Goal: Task Accomplishment & Management: Use online tool/utility

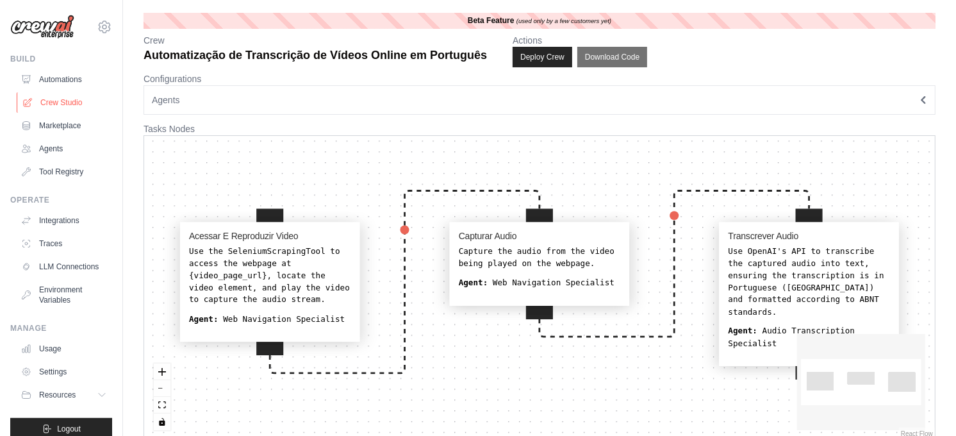
click at [56, 104] on link "Crew Studio" at bounding box center [65, 102] width 97 height 21
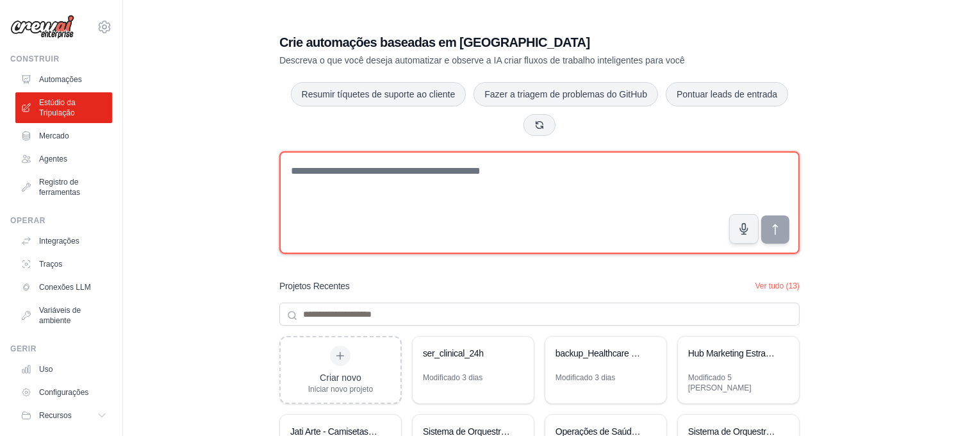
click at [347, 183] on textarea at bounding box center [539, 202] width 520 height 103
paste textarea "**********"
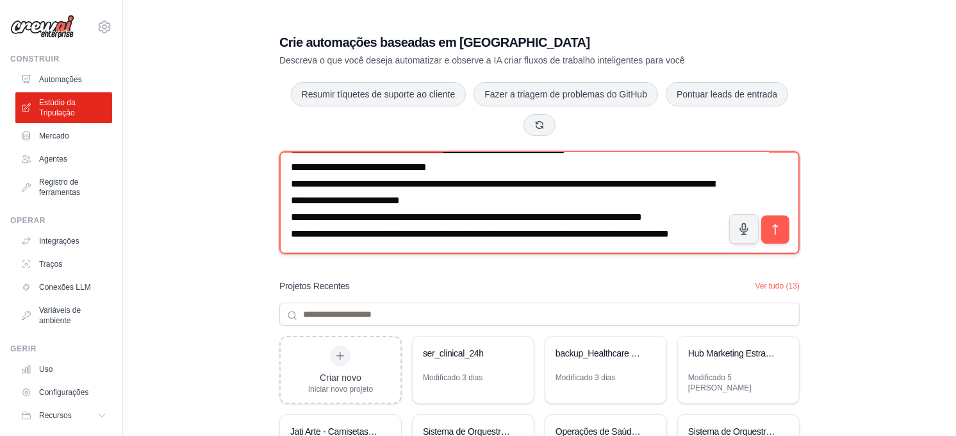
scroll to position [3592, 0]
type textarea "**********"
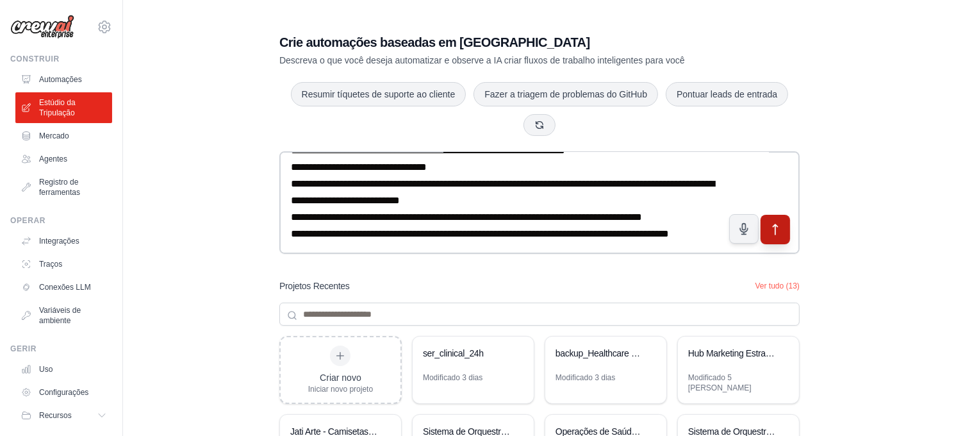
click at [773, 226] on icon "submit" at bounding box center [775, 229] width 13 height 13
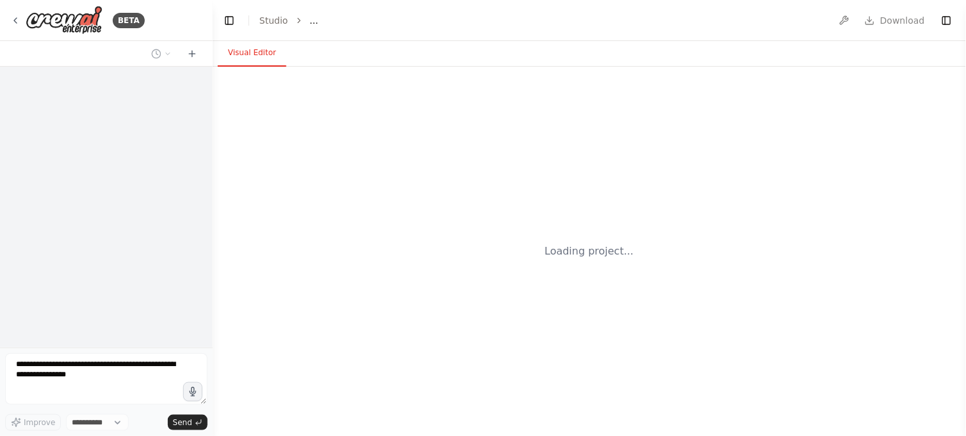
select select "****"
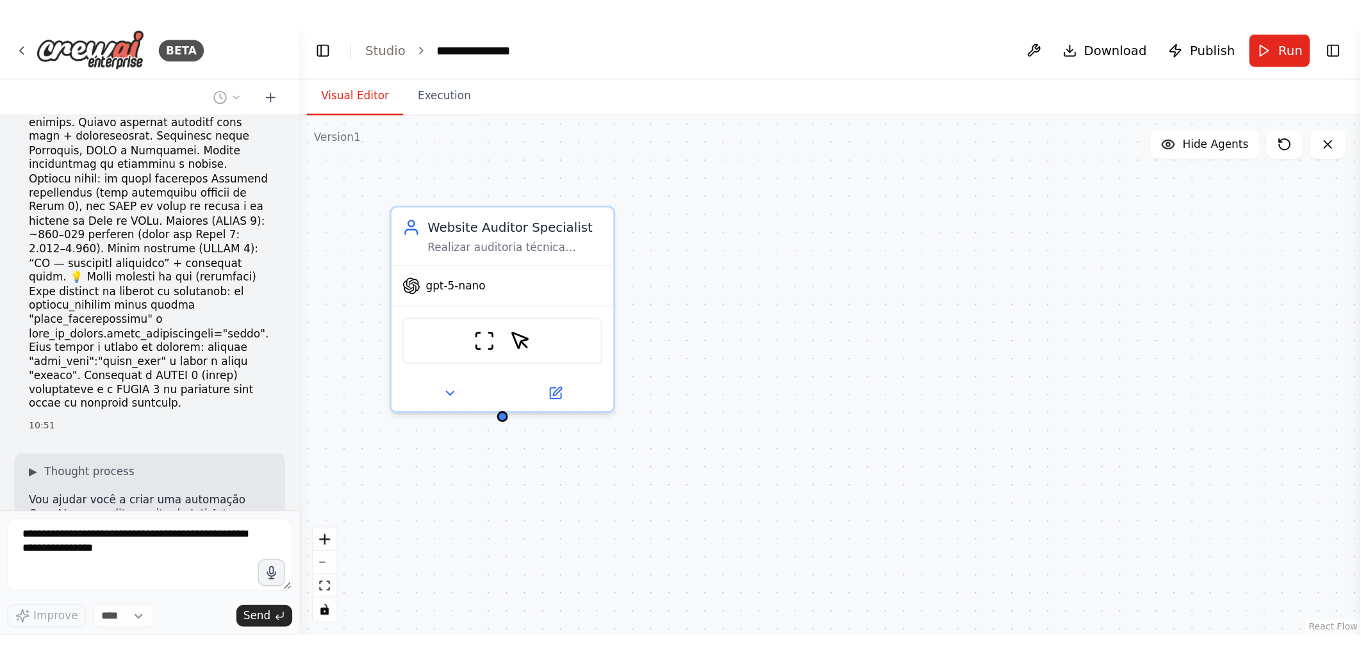
scroll to position [2276, 0]
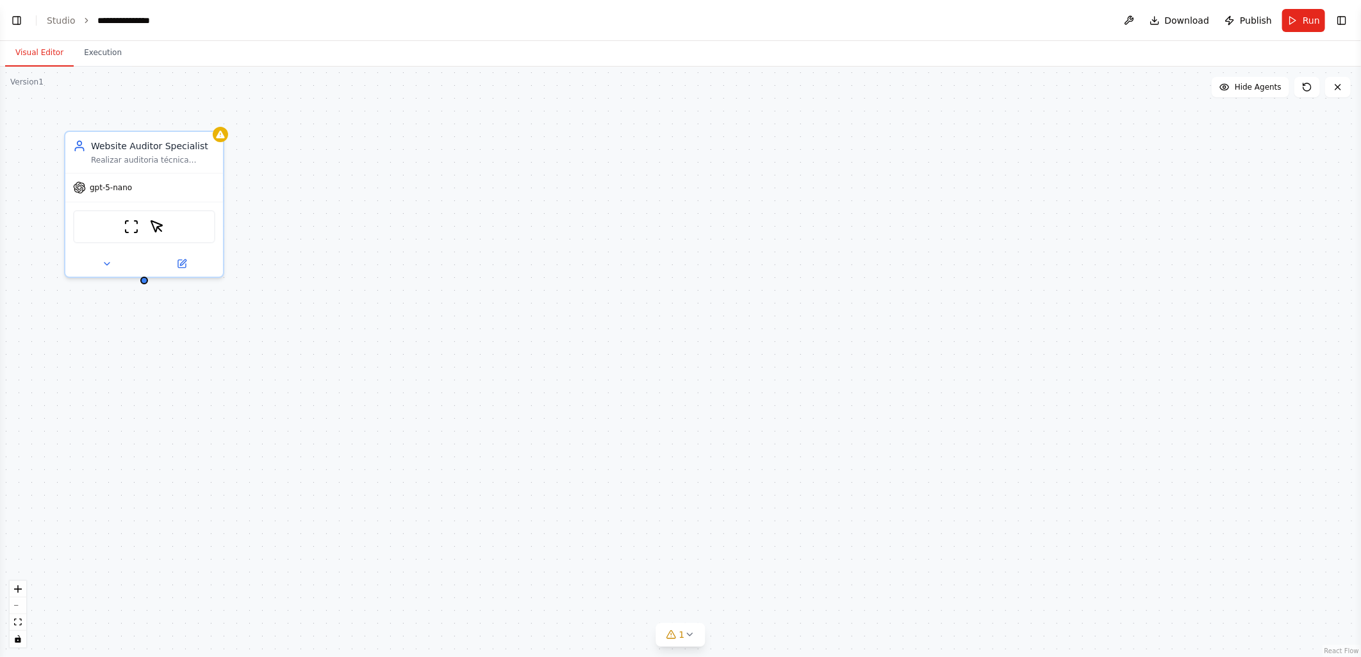
select select "****"
click at [13, 21] on button "Toggle Left Sidebar" at bounding box center [17, 21] width 18 height 18
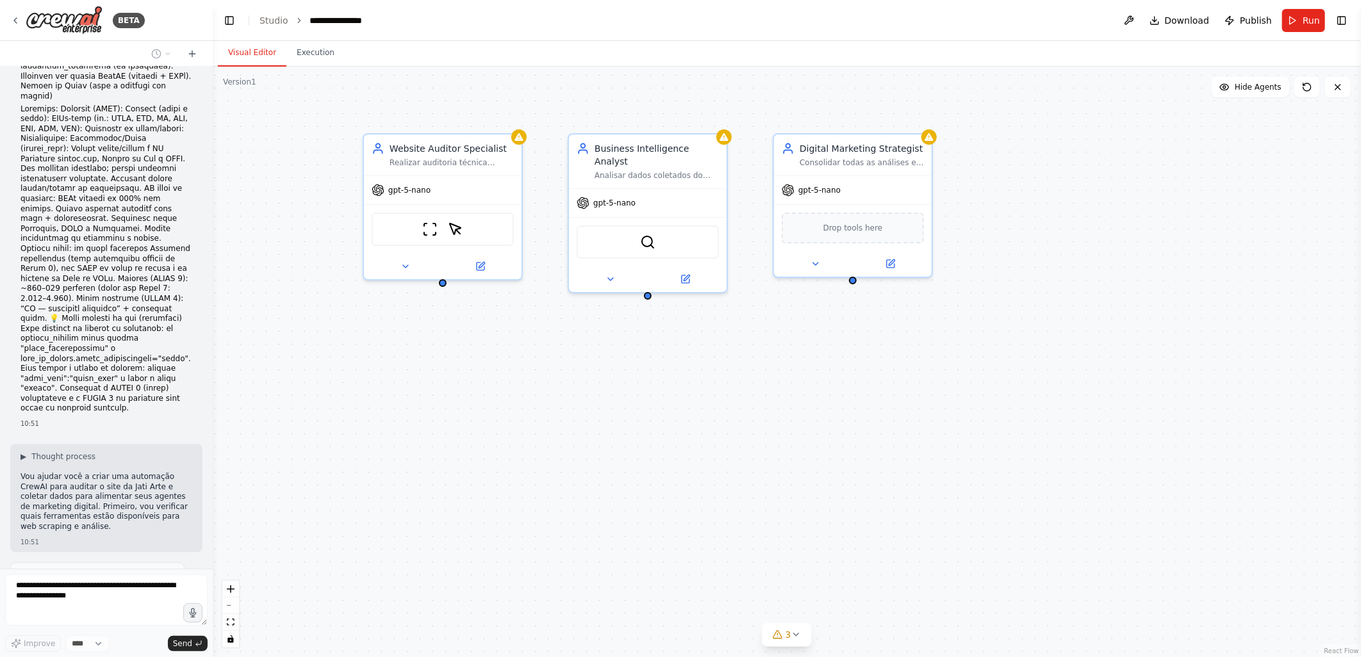
drag, startPoint x: 461, startPoint y: 104, endPoint x: 547, endPoint y: 106, distance: 85.9
click at [547, 106] on div "Website Auditor Specialist Realizar auditoria técnica completa do site {website…" at bounding box center [787, 362] width 1148 height 591
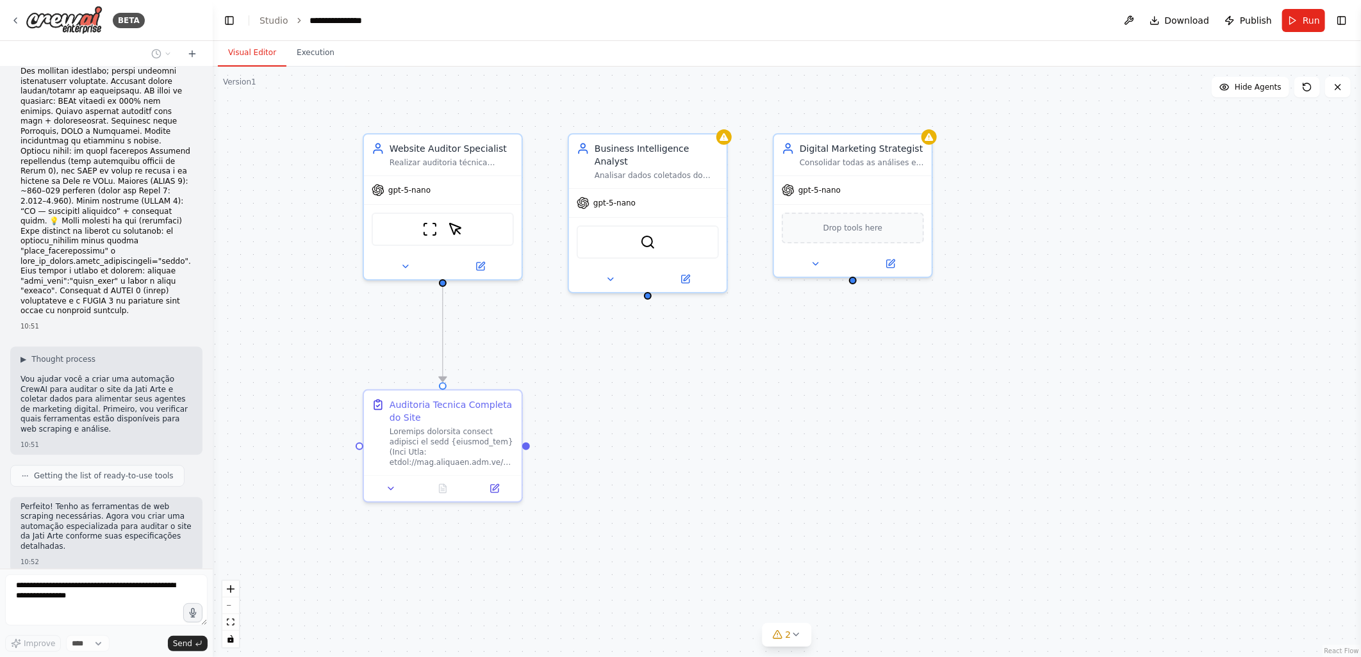
scroll to position [2268, 0]
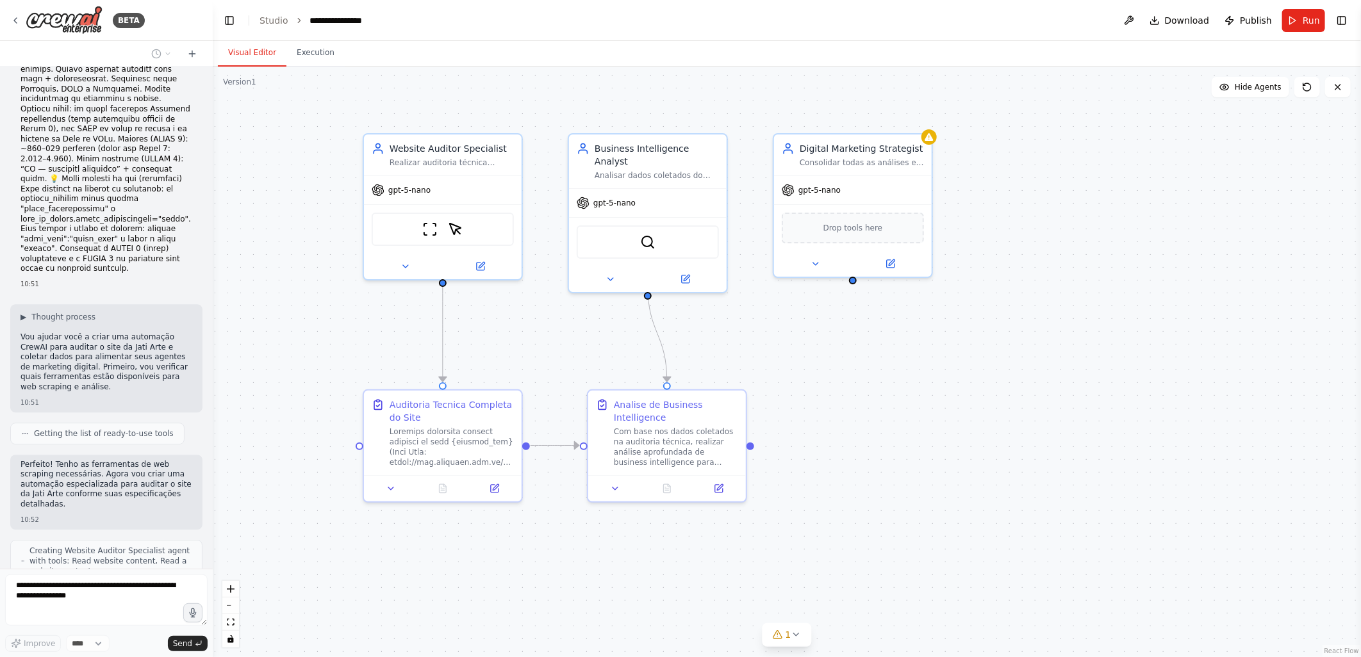
click at [351, 366] on div ".deletable-edge-delete-btn { width: 20px; height: 20px; border: 0px solid #ffff…" at bounding box center [787, 362] width 1148 height 591
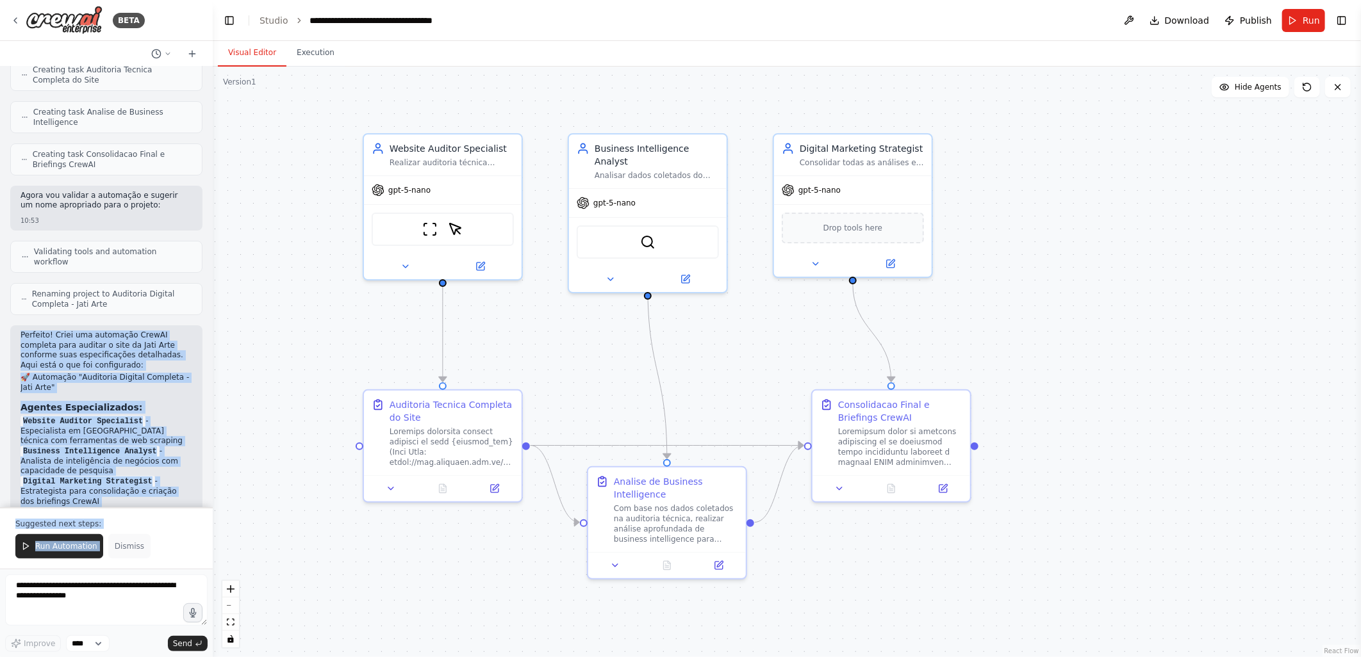
scroll to position [3080, 0]
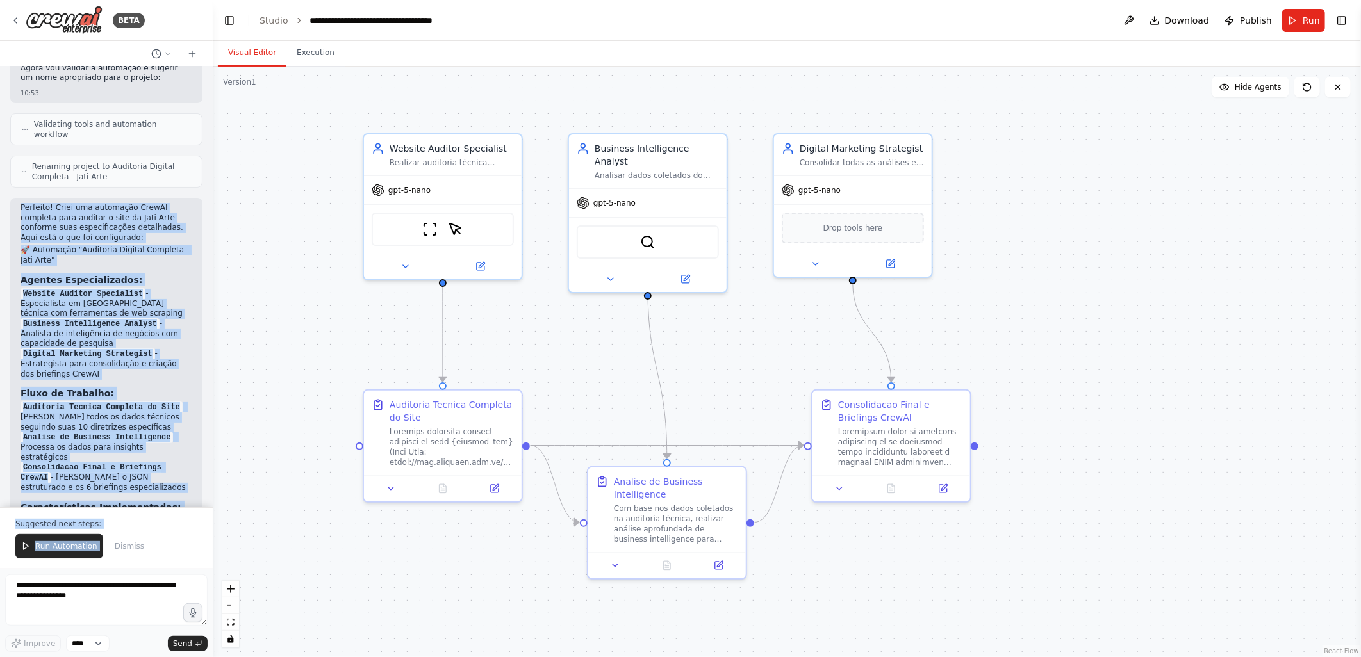
drag, startPoint x: 21, startPoint y: 261, endPoint x: 144, endPoint y: 414, distance: 196.9
click at [144, 414] on div "Perfeito! Criei uma automação CrewAI completa para auditar o site da Jati Arte …" at bounding box center [107, 462] width 172 height 518
copy div "Perfeito! Criei uma automação CrewAI completa para auditar o site da Jati Arte …"
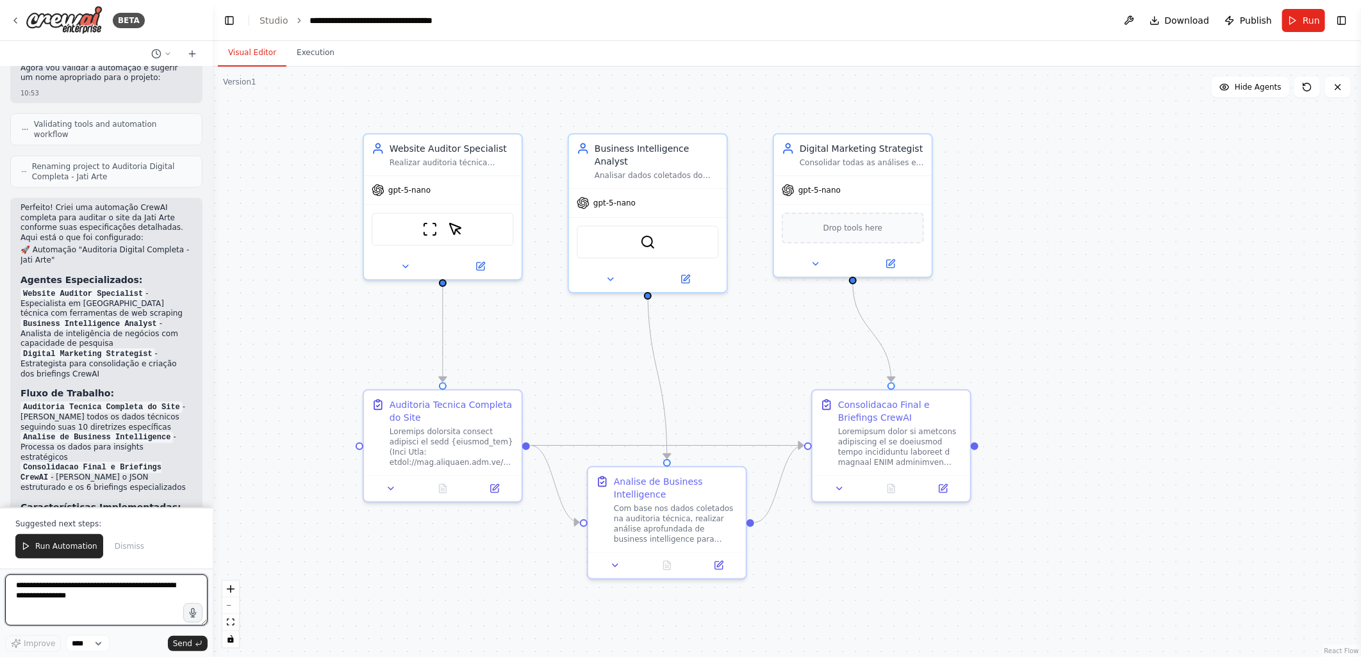
click at [33, 435] on textarea at bounding box center [106, 600] width 202 height 51
paste textarea "**********"
drag, startPoint x: 148, startPoint y: 587, endPoint x: 127, endPoint y: 613, distance: 33.2
click at [127, 435] on textarea at bounding box center [106, 600] width 202 height 51
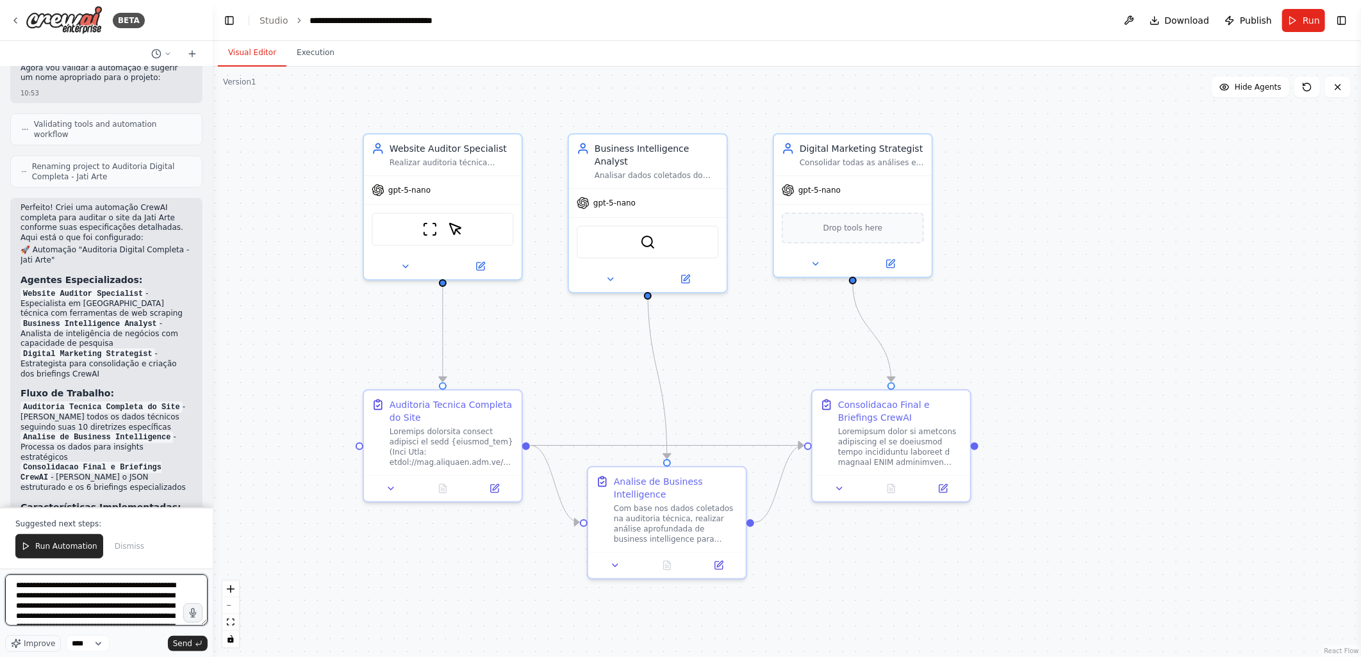
click at [127, 435] on textarea at bounding box center [106, 600] width 202 height 51
drag, startPoint x: 111, startPoint y: 587, endPoint x: 170, endPoint y: 607, distance: 62.8
click at [170, 435] on textarea at bounding box center [106, 600] width 202 height 51
click at [14, 435] on textarea at bounding box center [106, 600] width 202 height 51
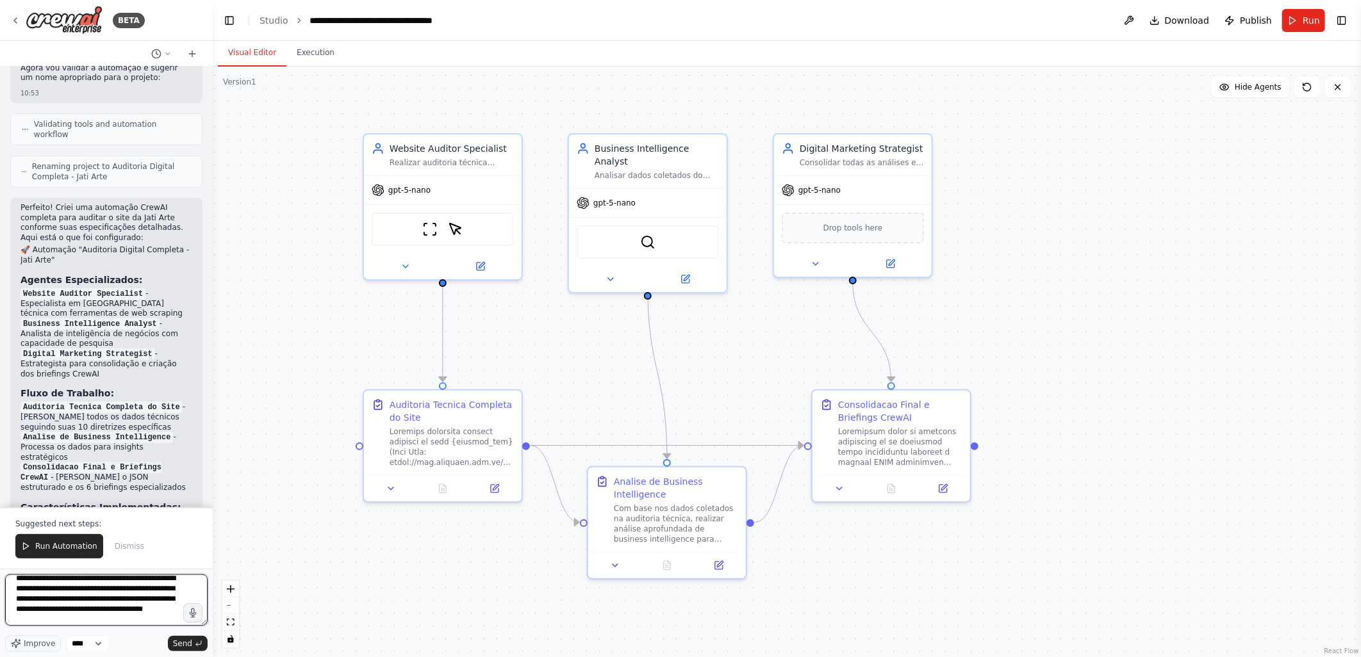
click at [94, 435] on textarea at bounding box center [106, 600] width 202 height 51
click at [88, 435] on textarea at bounding box center [106, 600] width 202 height 51
type textarea "**********"
click at [62, 435] on textarea at bounding box center [106, 600] width 202 height 51
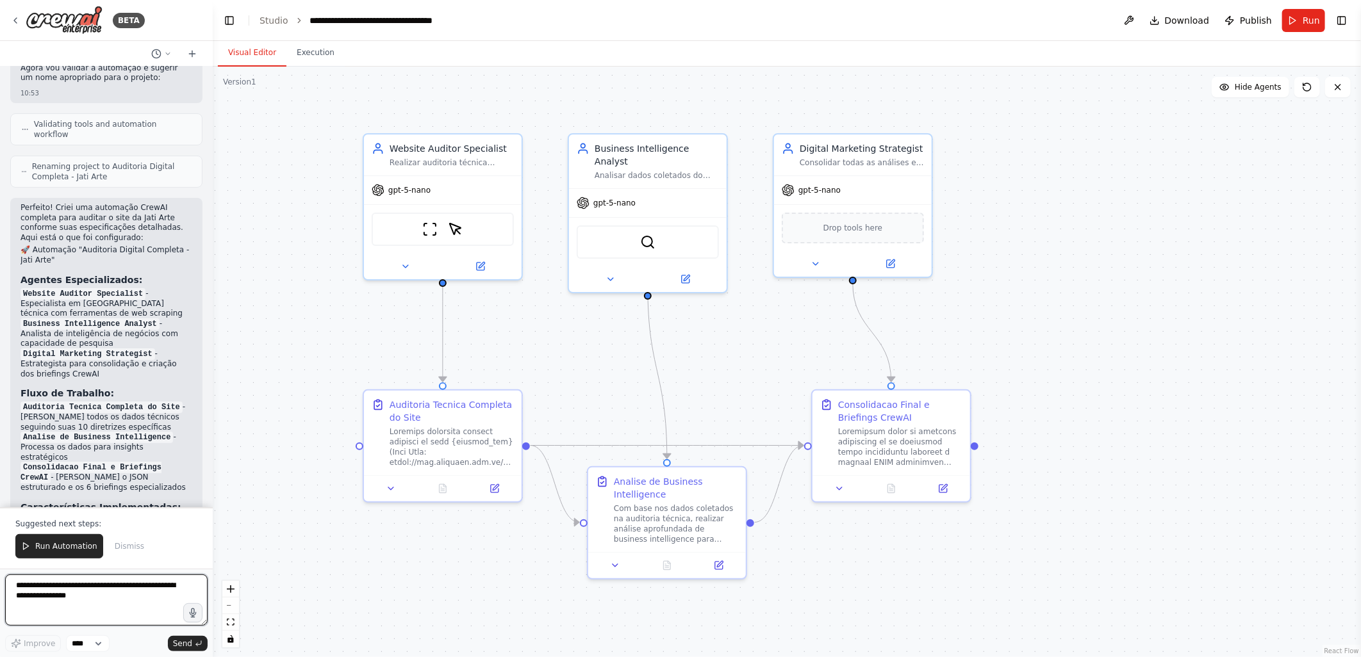
scroll to position [0, 0]
paste textarea "**********"
drag, startPoint x: 47, startPoint y: 600, endPoint x: -1, endPoint y: 579, distance: 53.1
click at [0, 435] on html "BETA 10:51 ▶ Thought process Vou ajudar você a criar uma automação CrewAI para …" at bounding box center [680, 328] width 1361 height 657
click at [79, 435] on textarea at bounding box center [106, 600] width 202 height 51
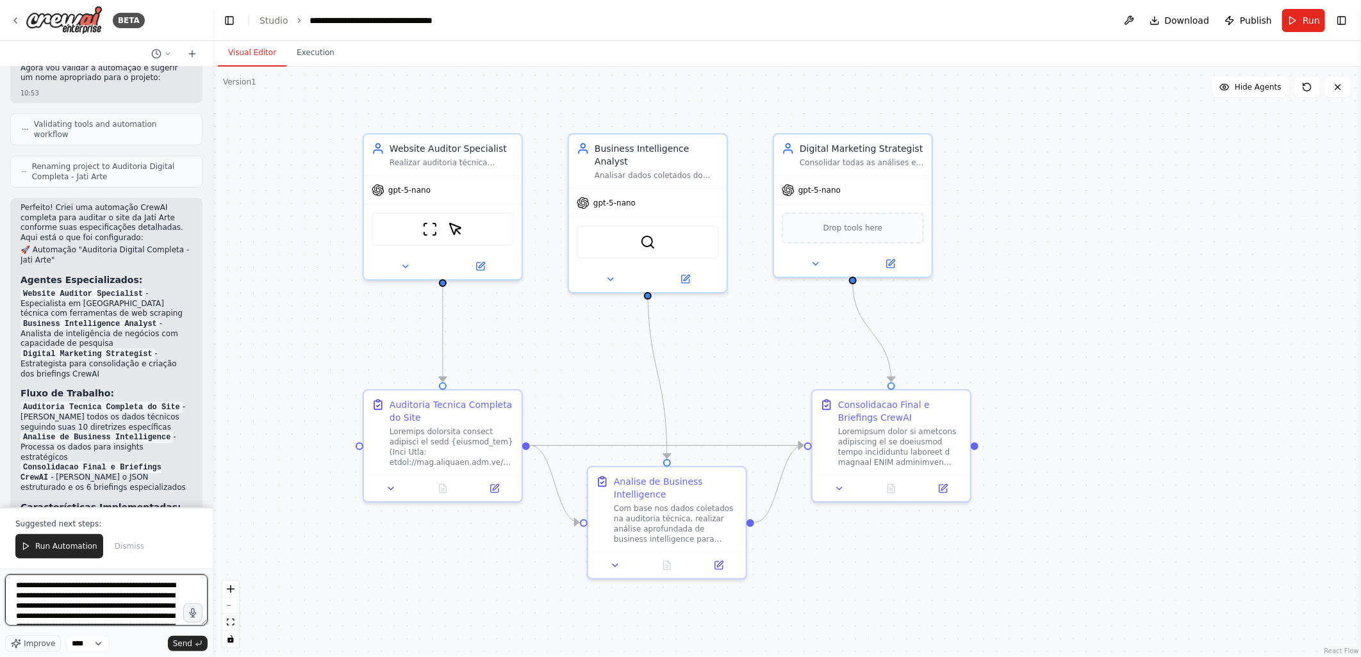
click at [79, 435] on textarea at bounding box center [106, 600] width 202 height 51
drag, startPoint x: 41, startPoint y: 613, endPoint x: 6, endPoint y: 559, distance: 64.0
click at [6, 435] on div "BETA 10:51 ▶ Thought process Vou ajudar você a criar uma automação CrewAI para …" at bounding box center [106, 328] width 213 height 657
click at [29, 435] on textarea at bounding box center [106, 600] width 202 height 51
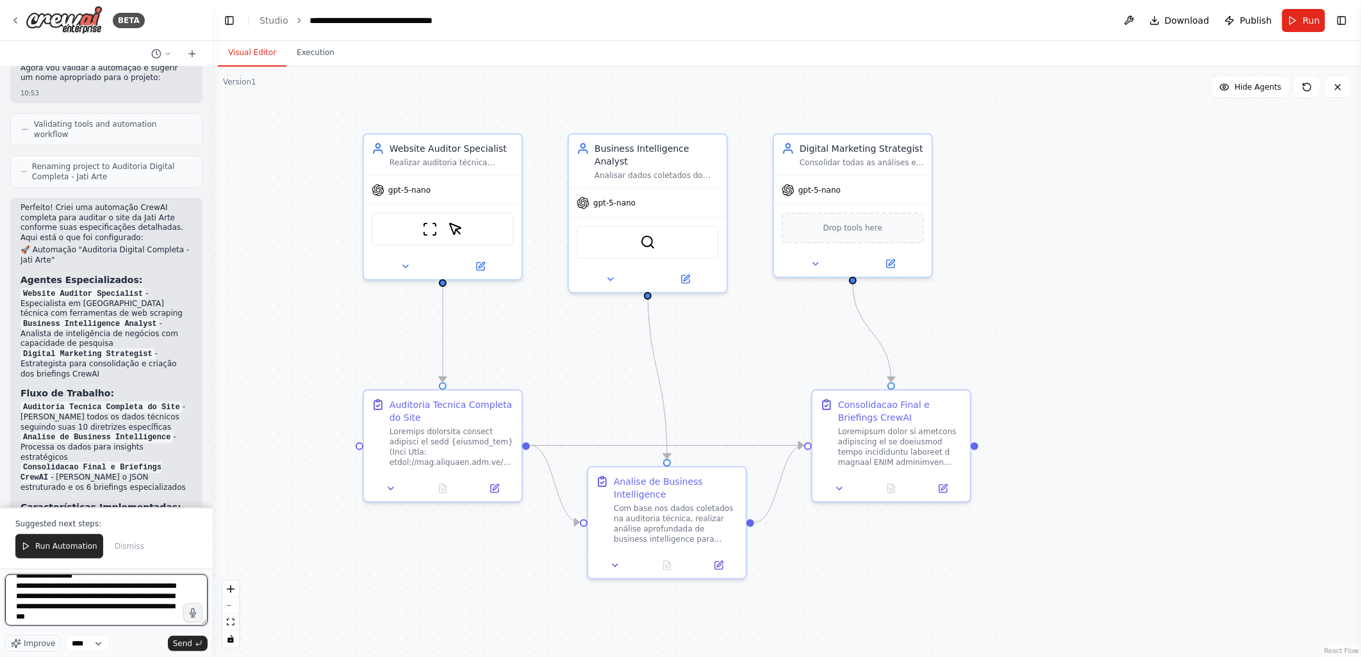
scroll to position [142, 0]
click at [38, 435] on textarea at bounding box center [106, 600] width 202 height 51
drag, startPoint x: 66, startPoint y: 596, endPoint x: -3, endPoint y: 570, distance: 73.8
click at [0, 435] on html "BETA 10:51 ▶ Thought process Vou ajudar você a criar uma automação CrewAI para …" at bounding box center [680, 328] width 1361 height 657
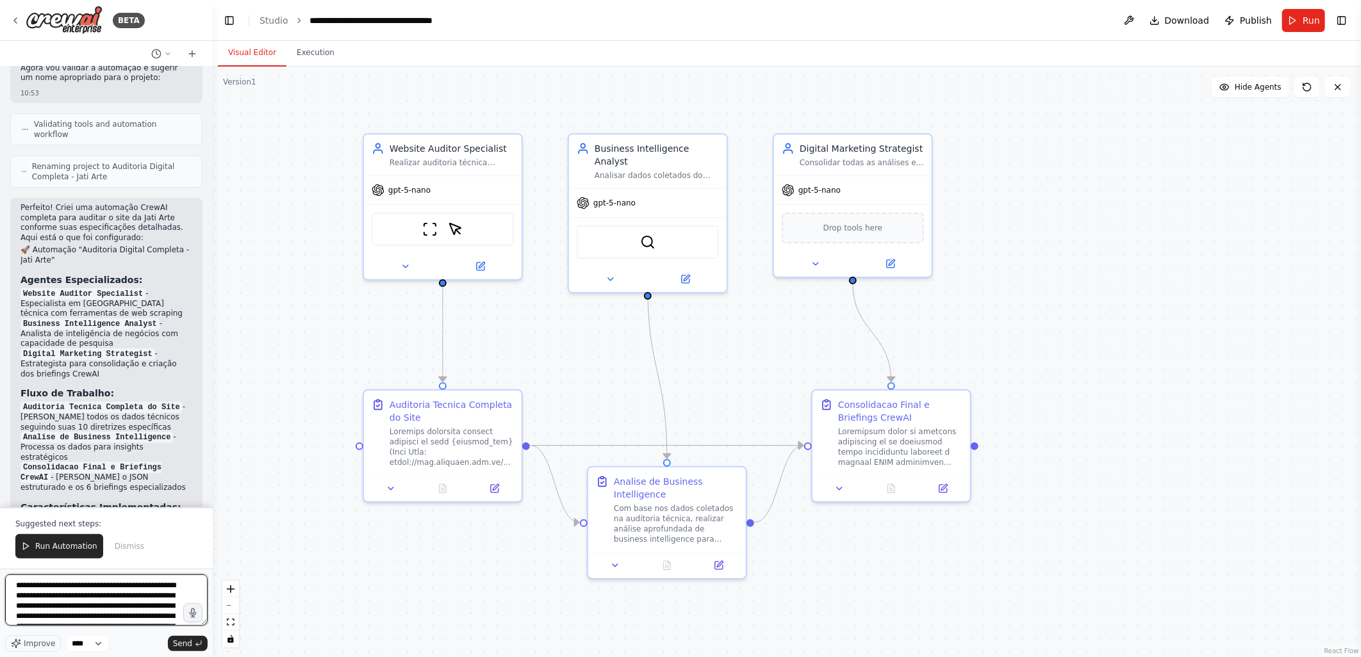
click at [122, 435] on textarea at bounding box center [106, 600] width 202 height 51
type textarea "**********"
click at [182, 435] on span "Send" at bounding box center [182, 644] width 19 height 10
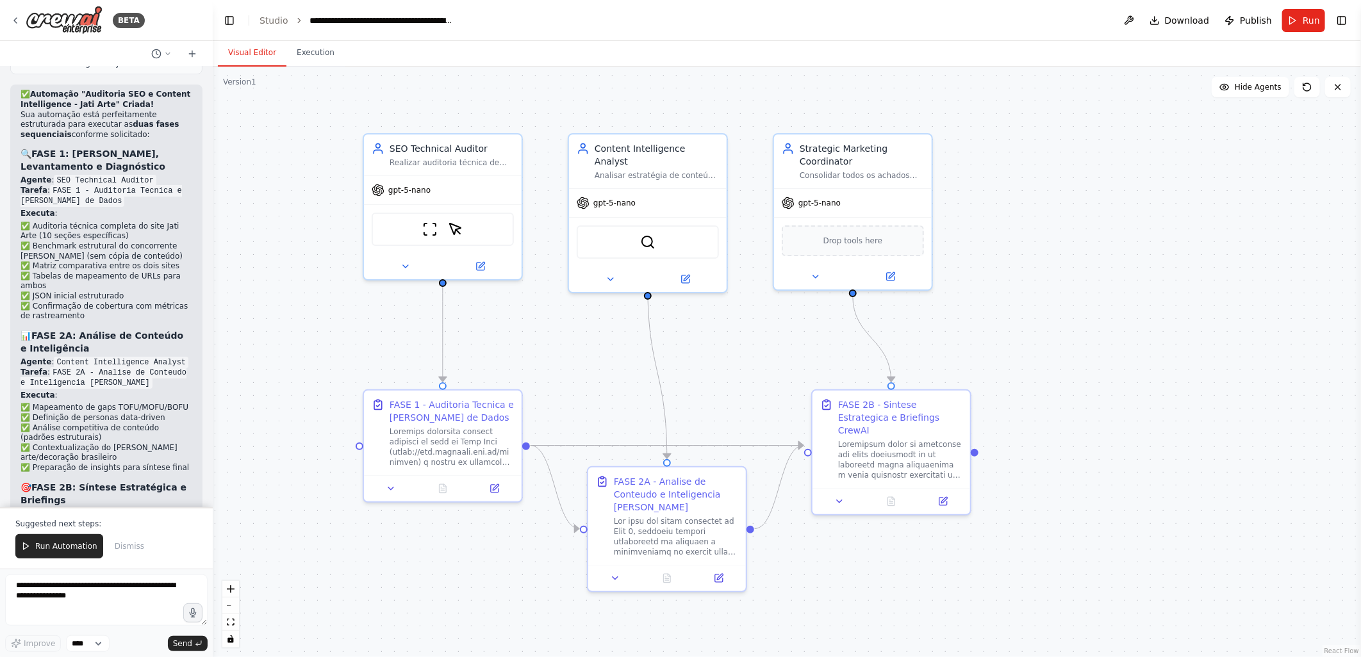
scroll to position [6173, 0]
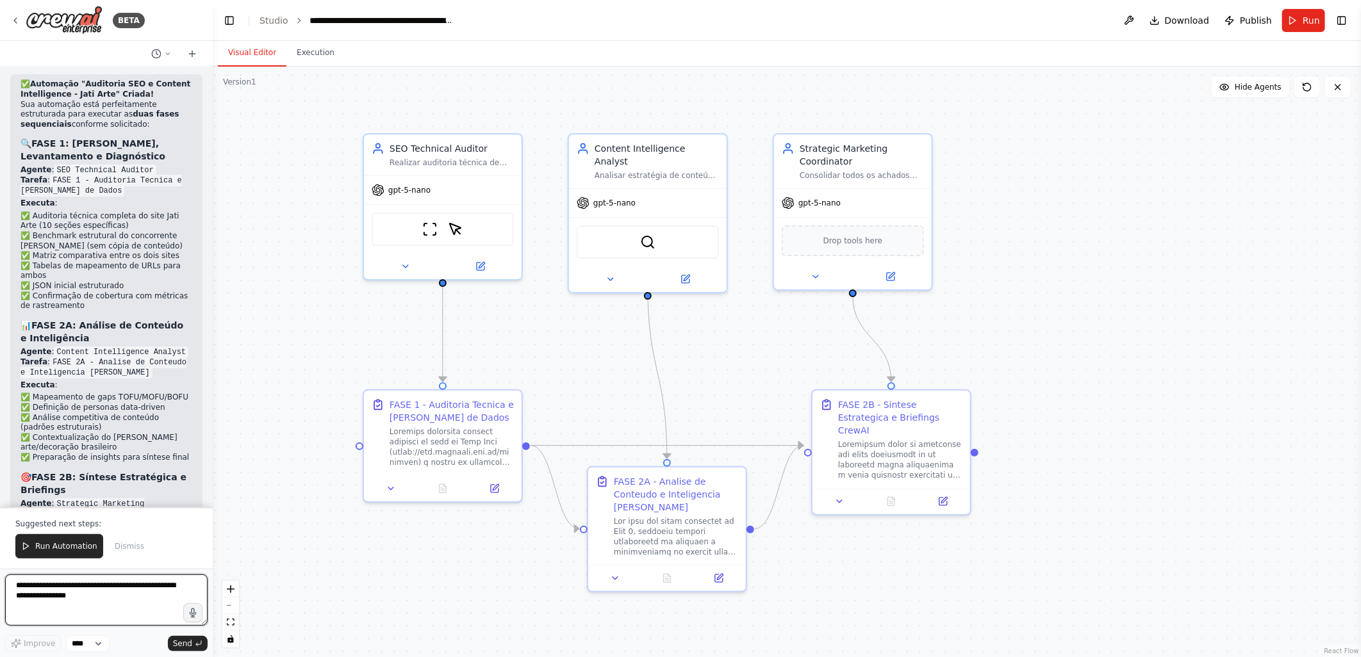
click at [210, 394] on div "BETA 10:51 ▶ Thought process Vou ajudar você a criar uma automação CrewAI para …" at bounding box center [680, 328] width 1361 height 657
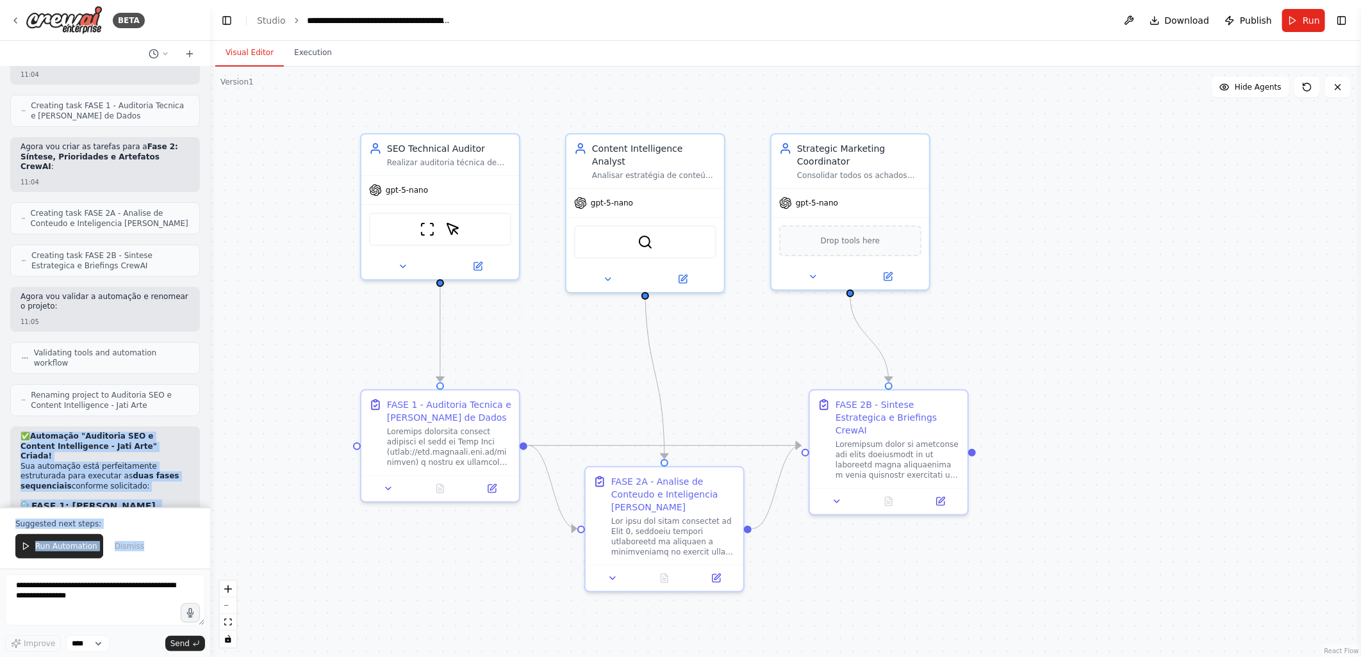
scroll to position [6263, 0]
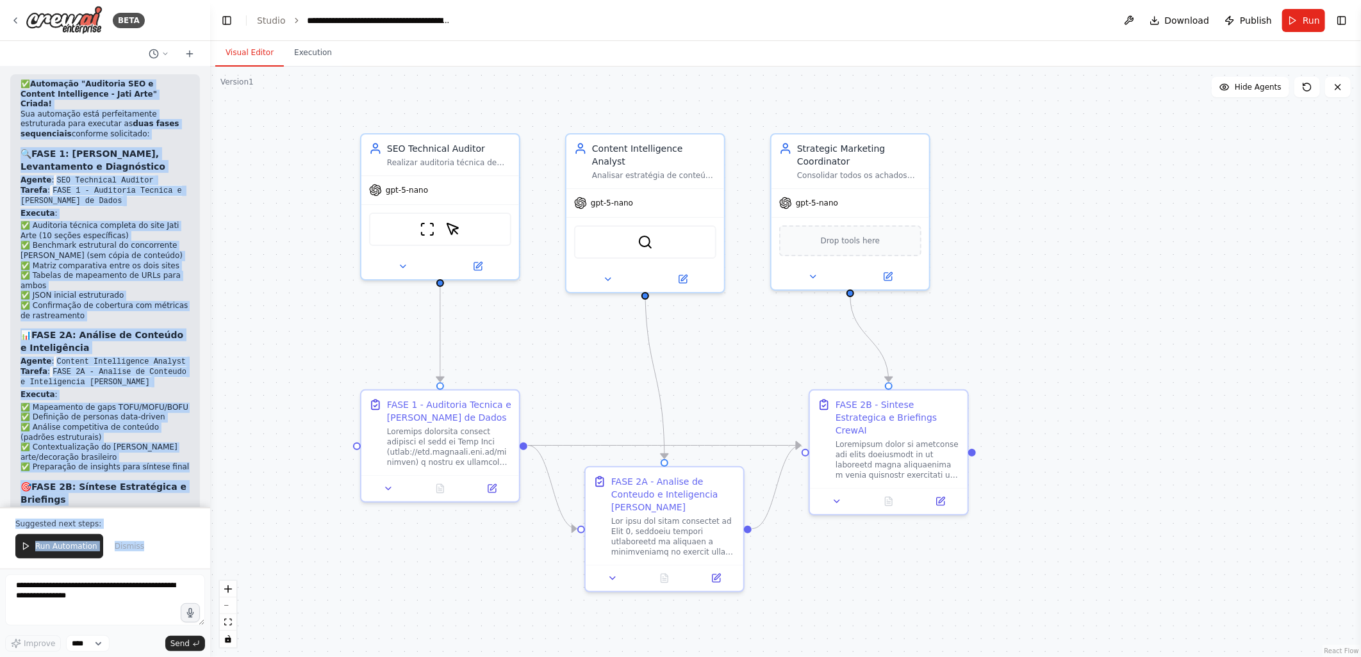
drag, startPoint x: 32, startPoint y: 223, endPoint x: 165, endPoint y: 473, distance: 282.9
click at [165, 435] on div "✅ Automação "Auditoria SEO e Content Intelligence - Jati Arte" Criada! Sua auto…" at bounding box center [105, 512] width 169 height 866
copy div "Automação "Auditoria SEO e Content Intelligence - Jati Arte" Criada! Sua automa…"
click at [195, 238] on div "10:51 ▶ Thought process Vou ajudar você a criar uma automação CrewAI para audit…" at bounding box center [105, 287] width 210 height 441
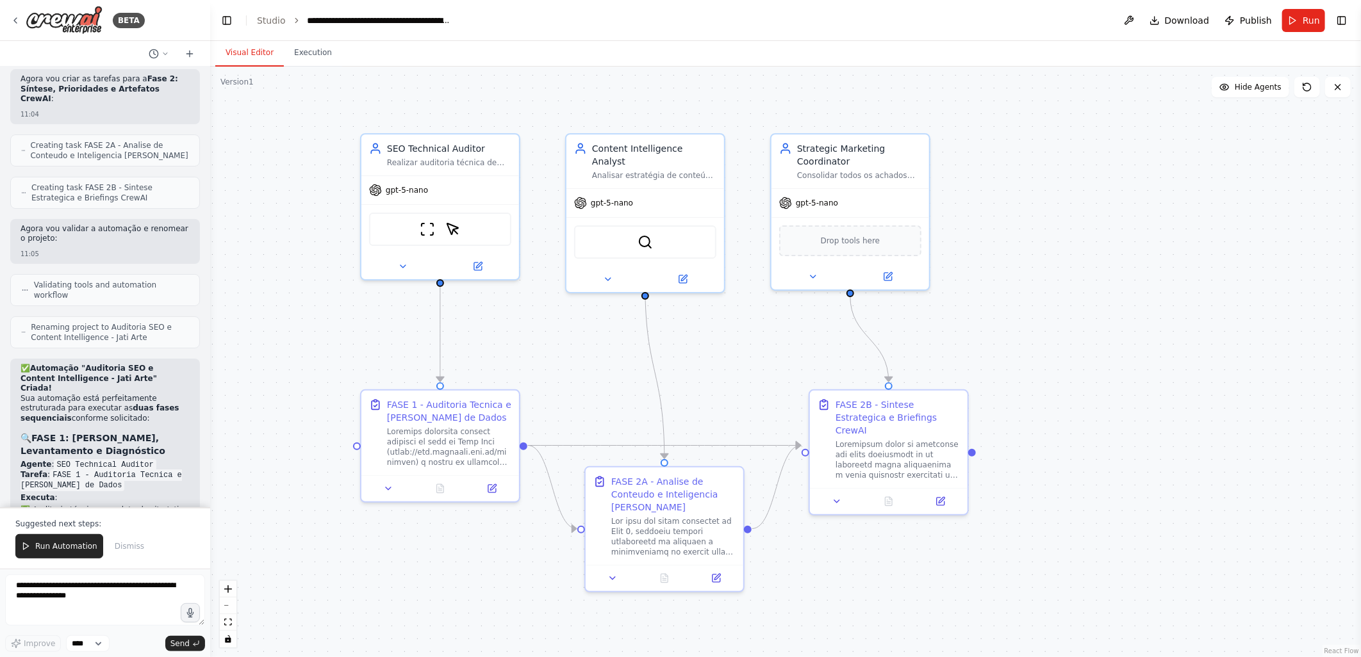
scroll to position [5693, 0]
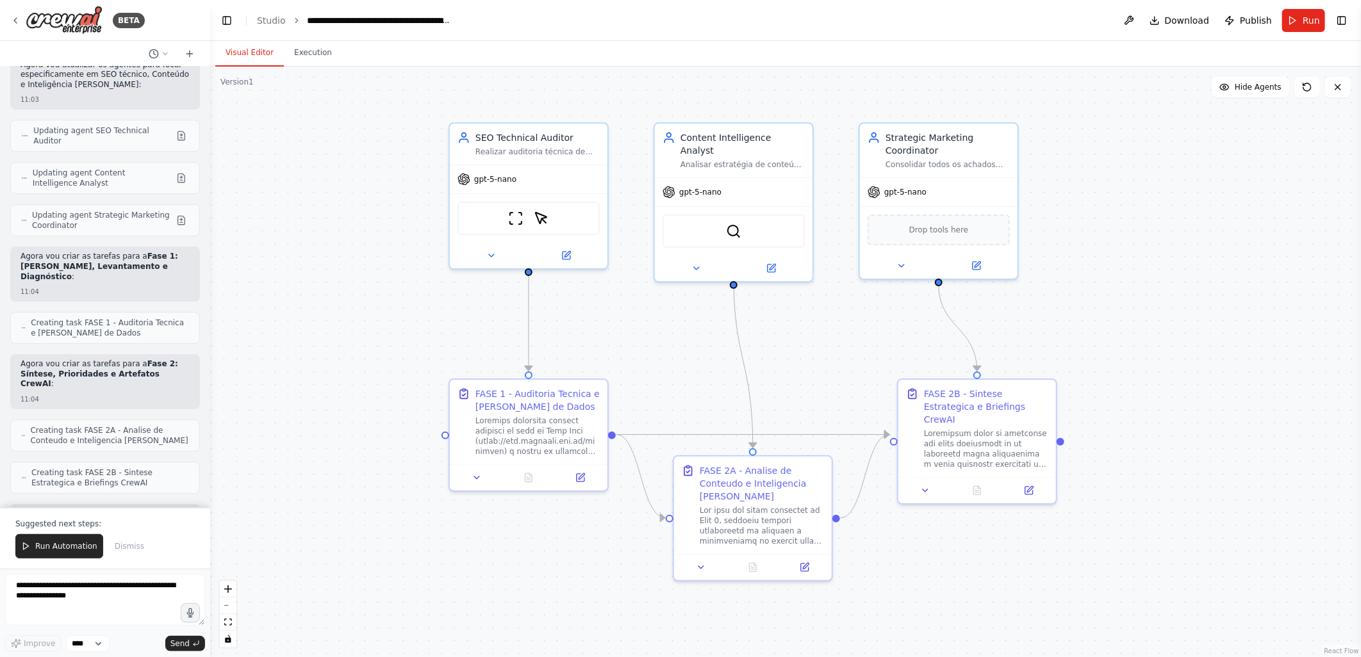
drag, startPoint x: 545, startPoint y: 356, endPoint x: 633, endPoint y: 345, distance: 89.1
click at [633, 345] on div ".deletable-edge-delete-btn { width: 20px; height: 20px; border: 0px solid #ffff…" at bounding box center [785, 362] width 1151 height 591
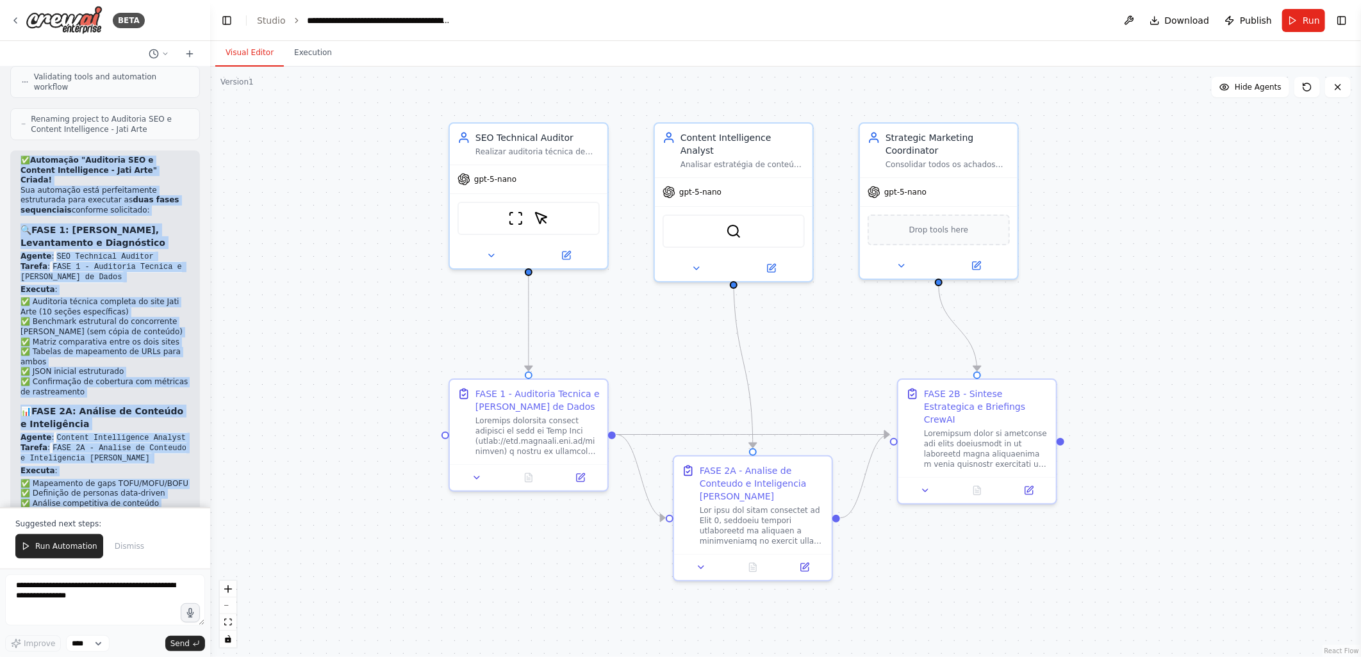
scroll to position [6205, 0]
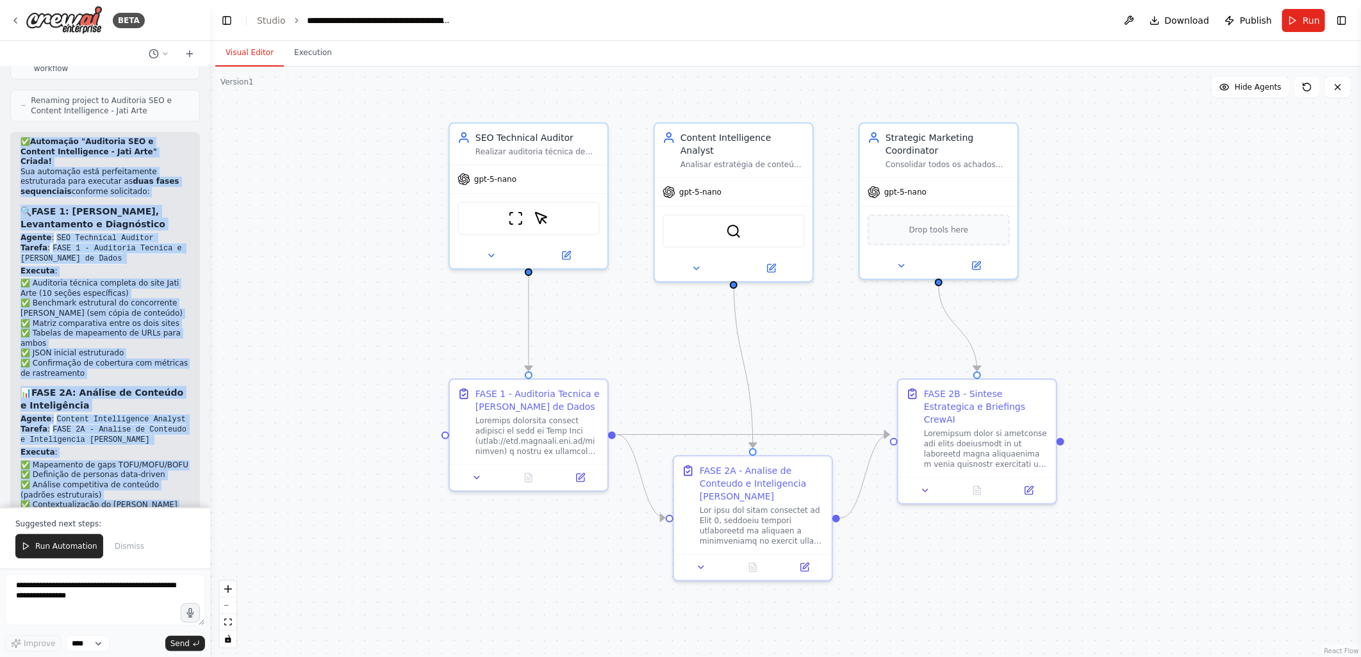
drag, startPoint x: 19, startPoint y: 221, endPoint x: 152, endPoint y: 476, distance: 287.5
click at [152, 435] on div "✅ Automação "Auditoria SEO e Content Intelligence - Jati Arte" Criada! Sua auto…" at bounding box center [105, 576] width 190 height 889
click at [966, 17] on span "Publish" at bounding box center [1256, 20] width 32 height 13
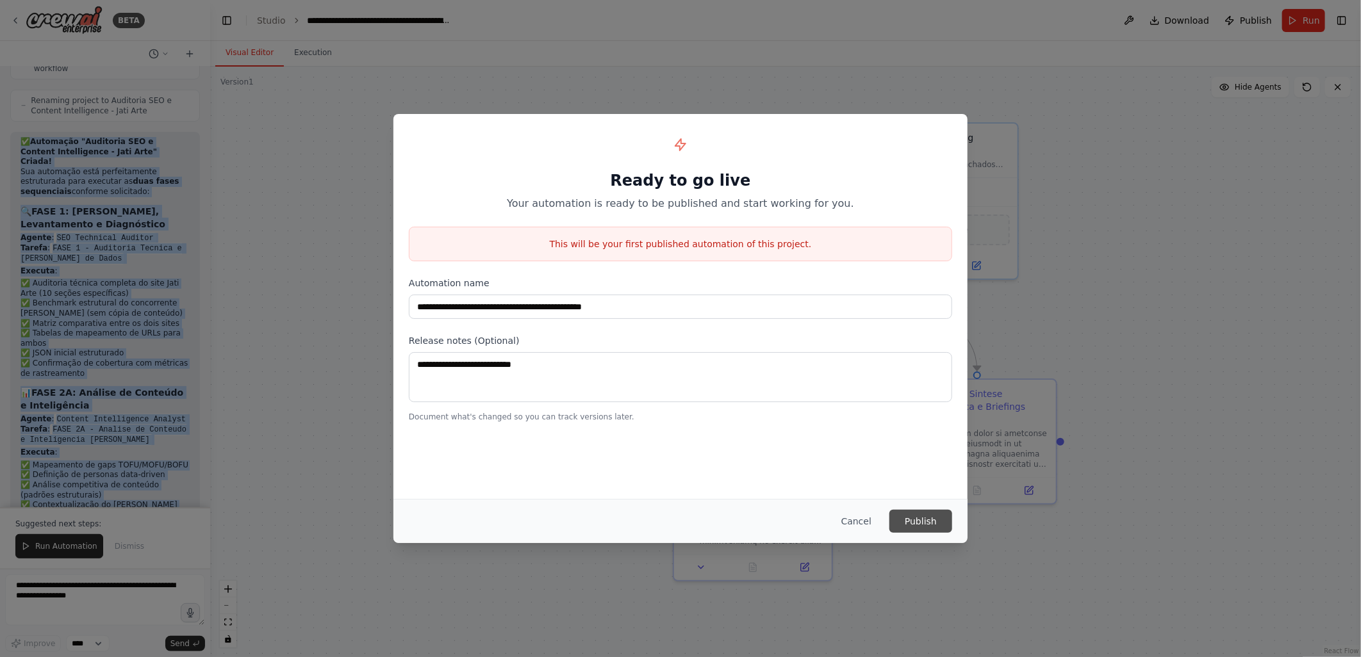
click at [921, 435] on button "Publish" at bounding box center [920, 521] width 63 height 23
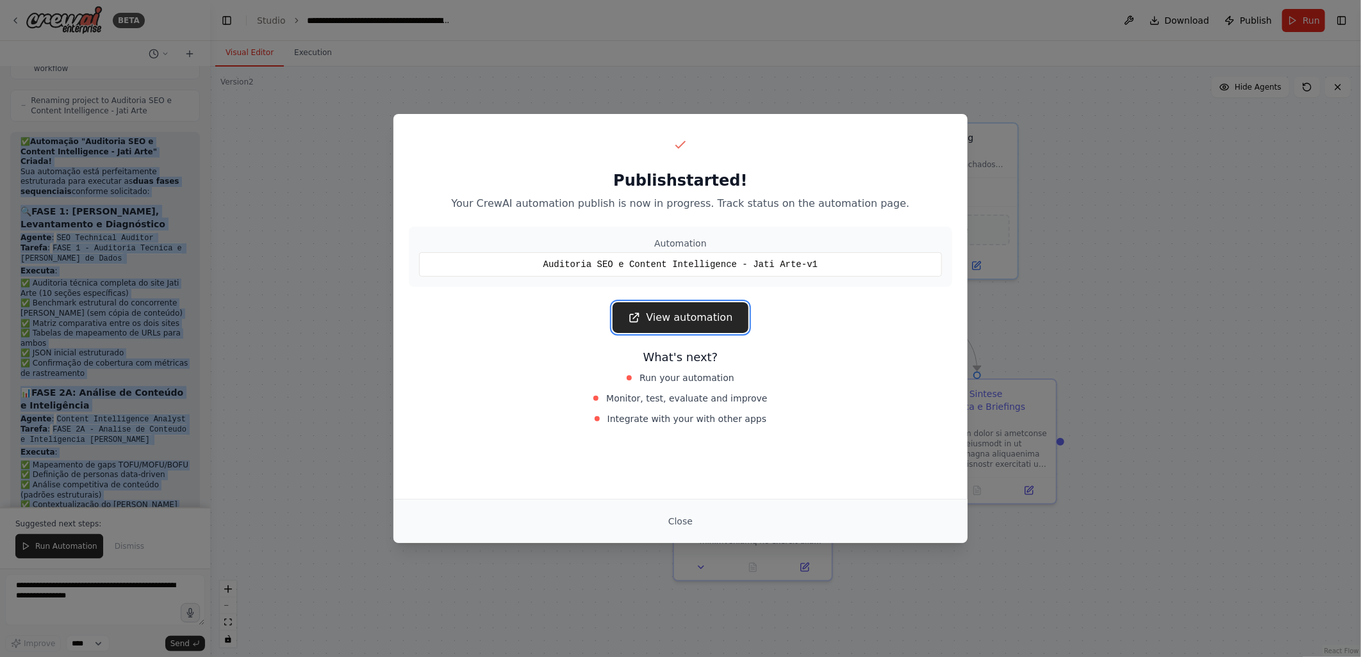
click at [678, 315] on link "View automation" at bounding box center [680, 317] width 135 height 31
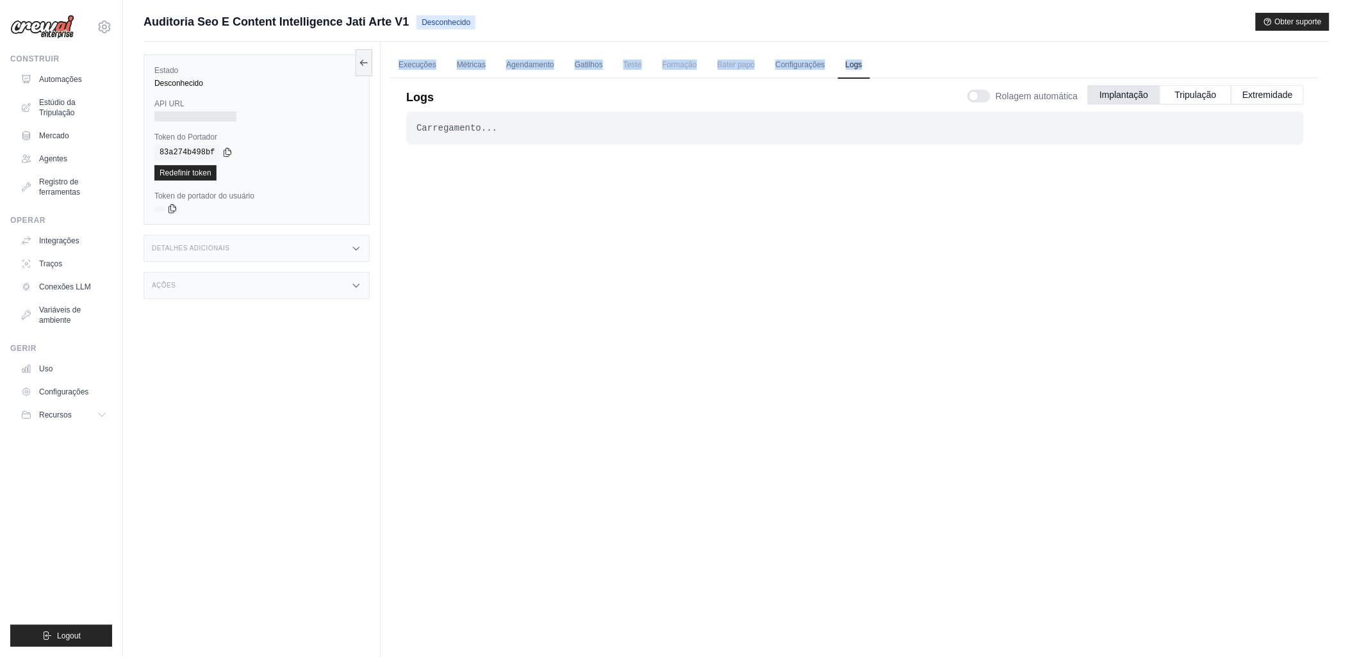
drag, startPoint x: 385, startPoint y: 6, endPoint x: 886, endPoint y: 65, distance: 504.5
click at [886, 65] on div "Execuções Métricas Agendamento Gatilhos Teste Formação Bater papo Configurações…" at bounding box center [855, 370] width 949 height 657
copy ul "Execuções Métricas Agendamento Gatilhos Teste Formação Bater papo Configurações…"
click at [927, 48] on div "Execuções Métricas Agendamento Gatilhos Teste Formação Bater papo Configurações…" at bounding box center [855, 370] width 949 height 657
drag, startPoint x: 923, startPoint y: 65, endPoint x: 392, endPoint y: 63, distance: 531.2
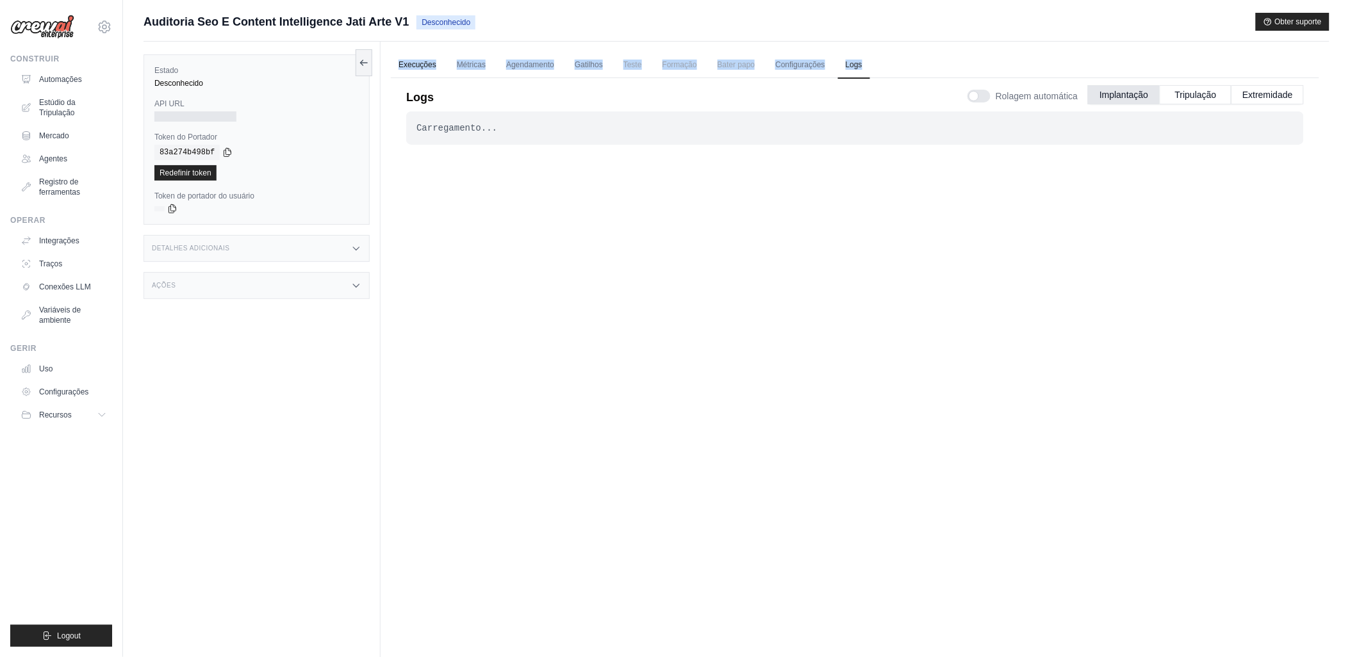
click at [392, 63] on ul "Execuções Métricas Agendamento Gatilhos Teste Formação Bater papo Configurações…" at bounding box center [855, 65] width 929 height 26
copy ul "Execuções Métricas Agendamento Gatilhos Teste Formação Bater papo Configurações…"
click at [588, 323] on div "Carregamento... . . ." at bounding box center [855, 367] width 898 height 513
click at [363, 68] on button at bounding box center [364, 62] width 17 height 27
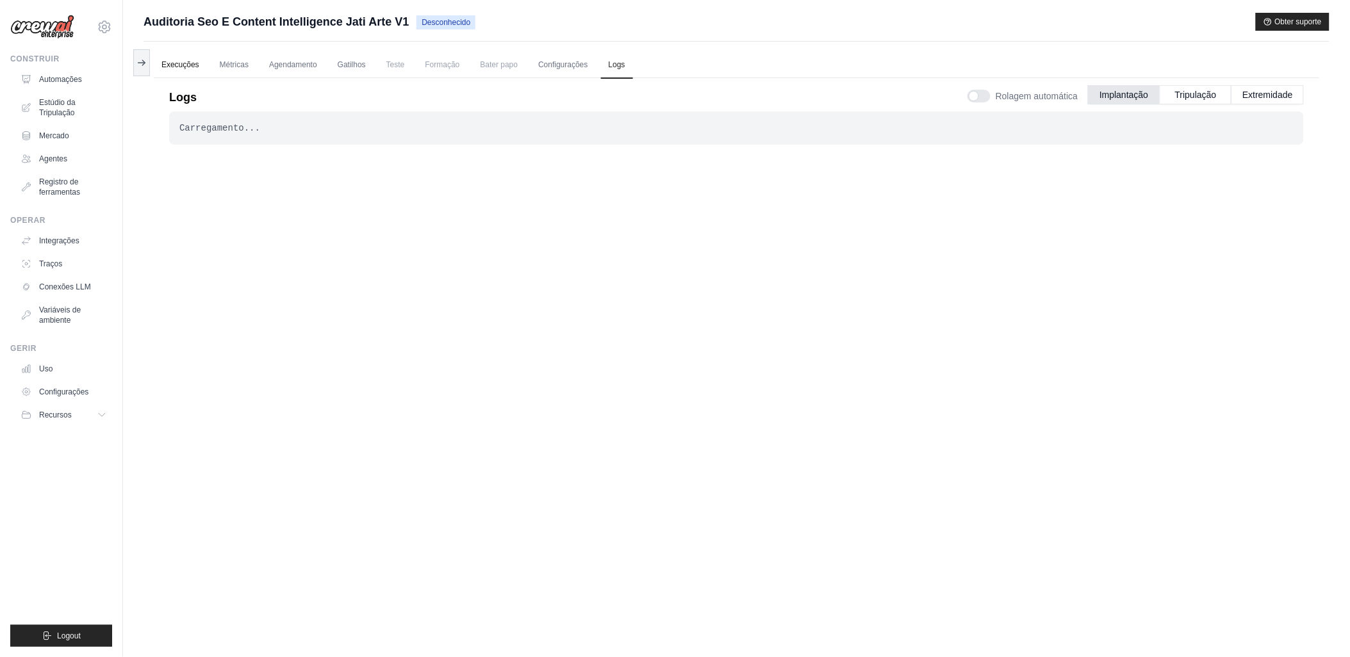
click at [179, 66] on link "Execuções" at bounding box center [180, 65] width 53 height 27
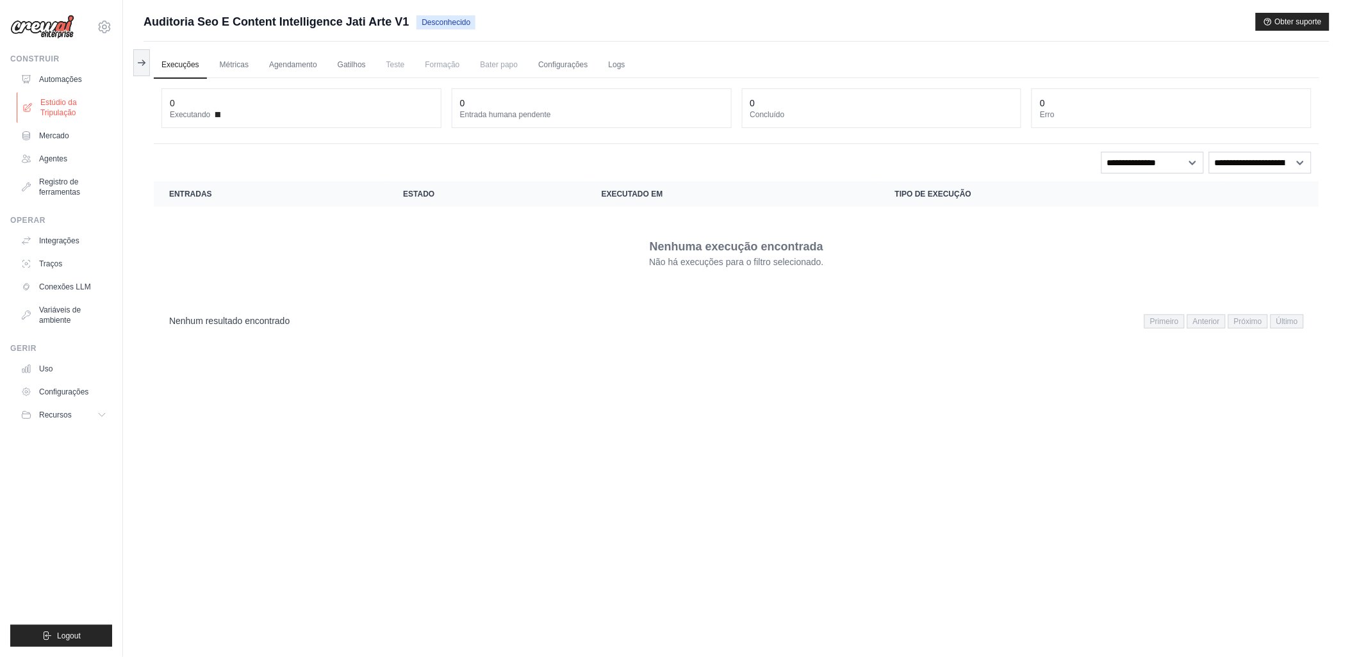
click at [55, 103] on font "Estúdio da Tripulação" at bounding box center [74, 107] width 68 height 21
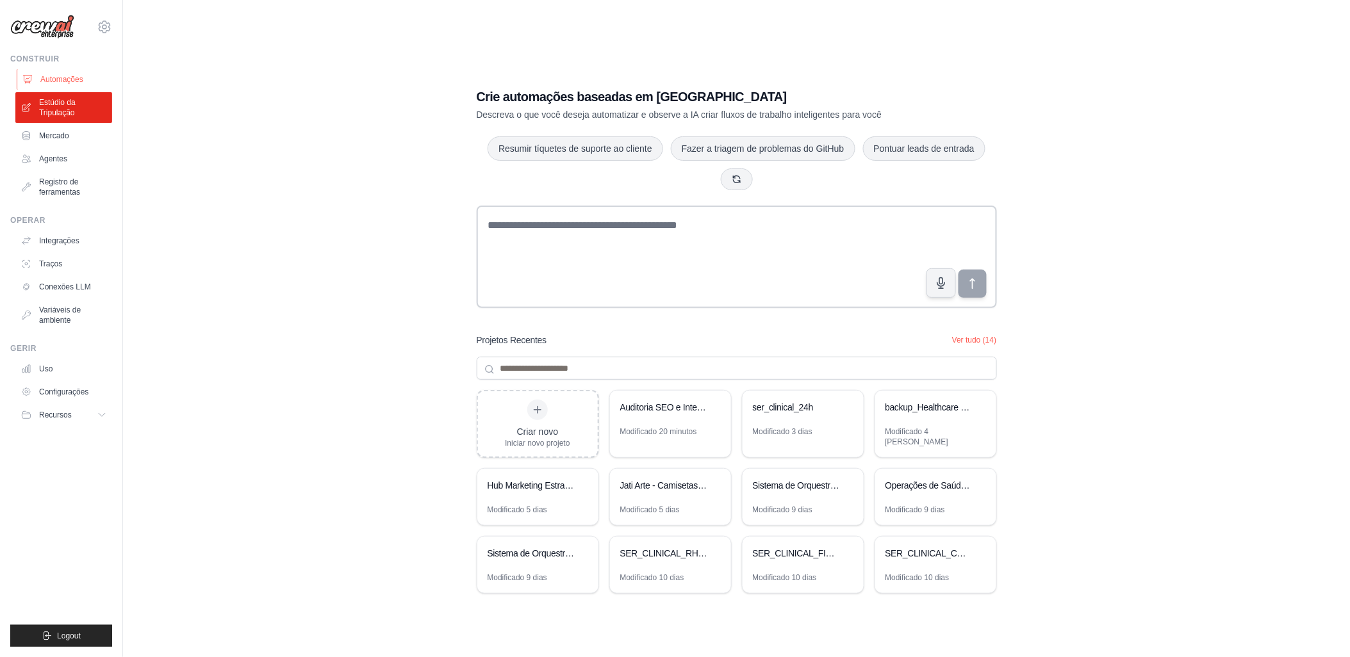
click at [58, 77] on font "Automações" at bounding box center [61, 79] width 43 height 10
